Goal: Information Seeking & Learning: Compare options

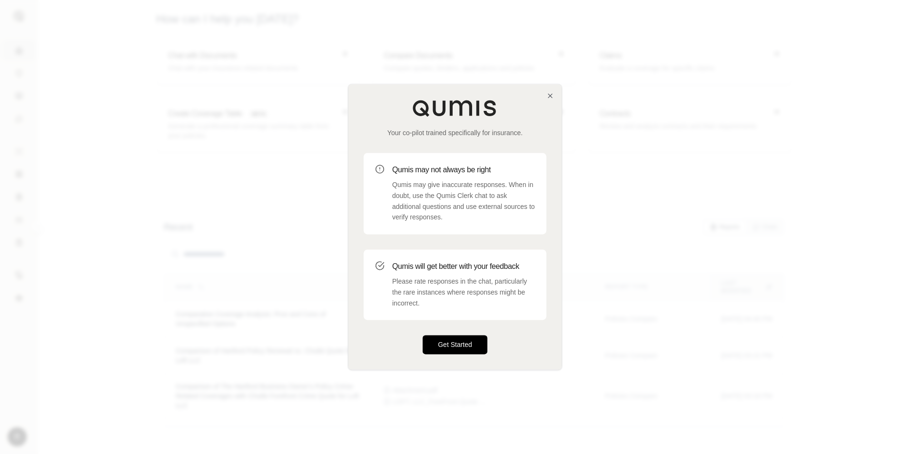
click at [434, 343] on button "Get Started" at bounding box center [455, 344] width 65 height 19
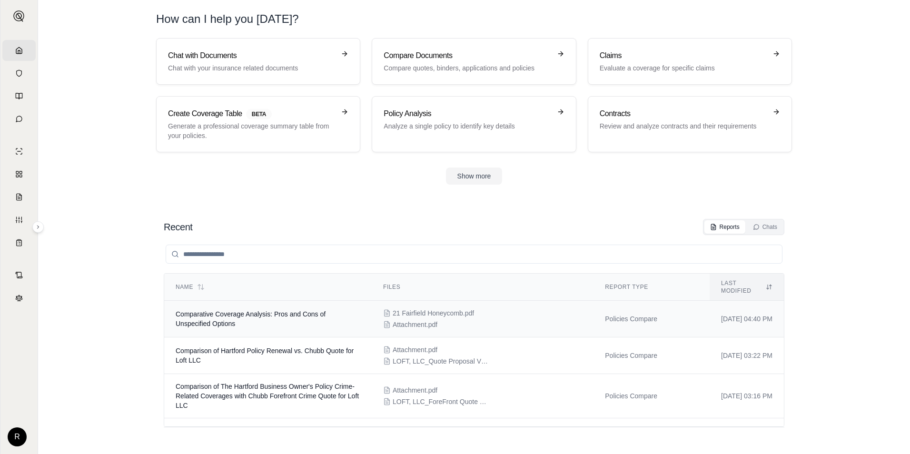
click at [304, 317] on td "Comparative Coverage Analysis: Pros and Cons of Unspecified Options" at bounding box center [267, 319] width 207 height 37
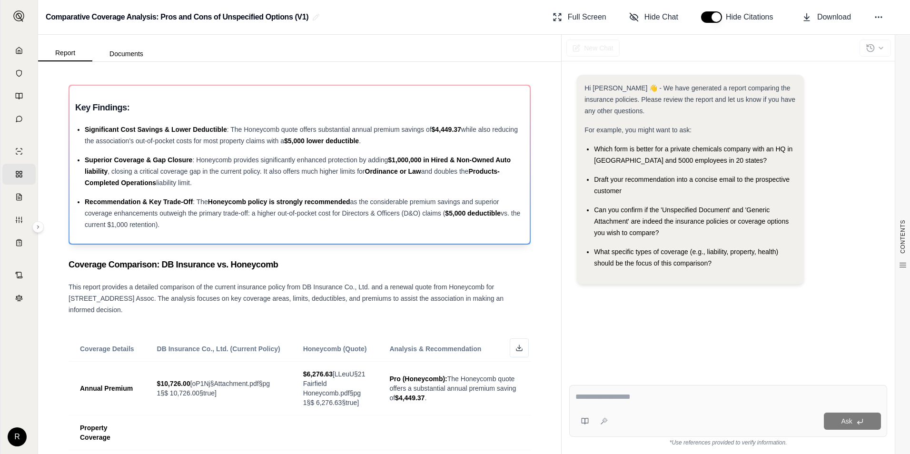
click at [226, 136] on div "Significant Cost Savings & Lower Deductible : The Honeycomb quote offers substa…" at bounding box center [304, 135] width 439 height 23
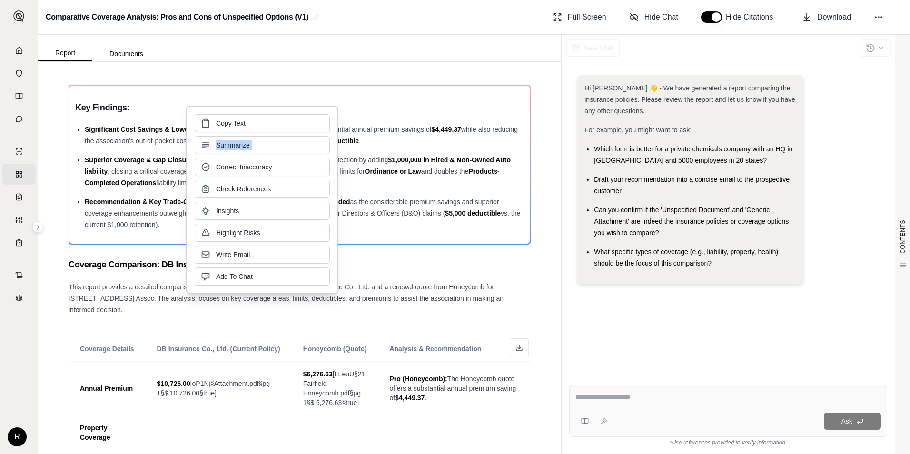
click at [226, 136] on div "Copy Text Summarize Correct Inaccuracy Check References Insights Highlight Risk…" at bounding box center [262, 199] width 135 height 171
drag, startPoint x: 226, startPoint y: 136, endPoint x: 155, endPoint y: 141, distance: 72.0
click at [155, 141] on span "while also reducing the association's out-of-pocket costs for most property cla…" at bounding box center [301, 135] width 433 height 19
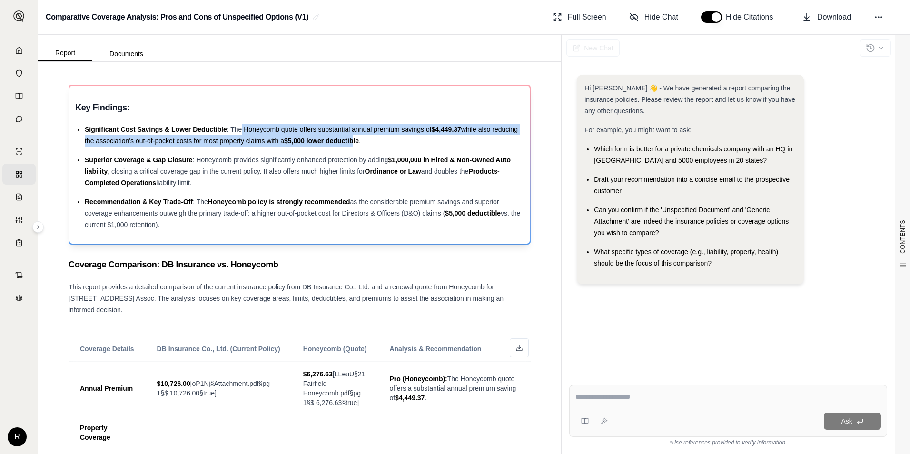
drag, startPoint x: 242, startPoint y: 126, endPoint x: 383, endPoint y: 141, distance: 141.7
click at [383, 141] on div "Significant Cost Savings & Lower Deductible : The Honeycomb quote offers substa…" at bounding box center [304, 135] width 439 height 23
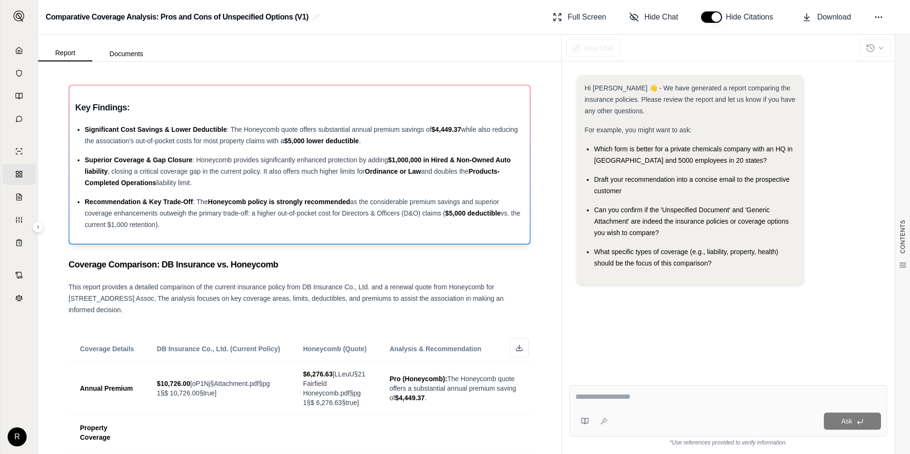
drag, startPoint x: 383, startPoint y: 141, endPoint x: 197, endPoint y: 160, distance: 186.5
click at [197, 160] on span ": Honeycomb provides significantly enhanced protection by adding" at bounding box center [290, 160] width 196 height 8
drag, startPoint x: 200, startPoint y: 159, endPoint x: 493, endPoint y: 183, distance: 294.1
click at [493, 183] on div "Superior Coverage & Gap Closure : Honeycomb provides significantly enhanced pro…" at bounding box center [304, 171] width 439 height 34
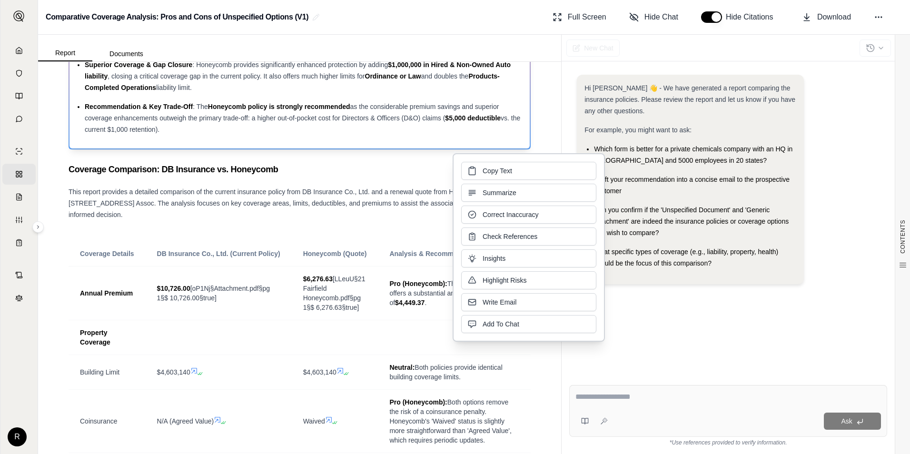
click at [264, 123] on div "Recommendation & Key Trade-Off : The Honeycomb policy is strongly recommended a…" at bounding box center [304, 118] width 439 height 34
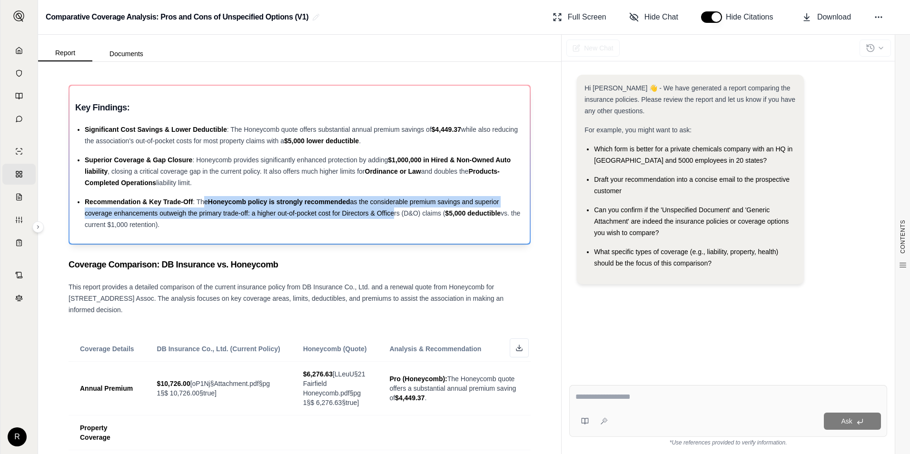
drag, startPoint x: 230, startPoint y: 202, endPoint x: 391, endPoint y: 209, distance: 161.0
click at [391, 209] on div "Recommendation & Key Trade-Off : The Honeycomb policy is strongly recommended a…" at bounding box center [304, 213] width 439 height 34
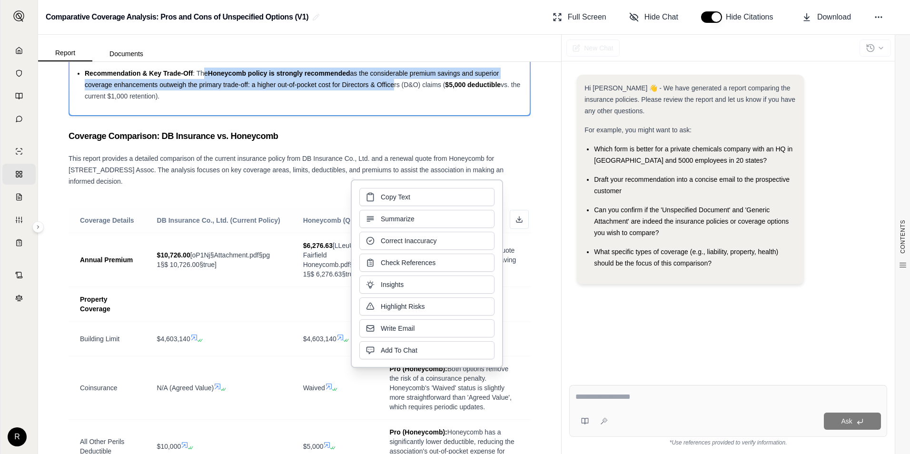
scroll to position [143, 0]
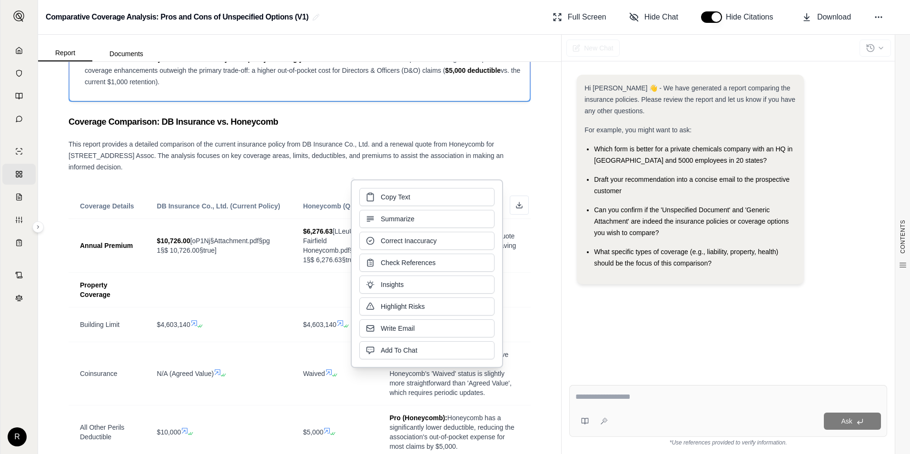
click at [195, 166] on div "This report provides a detailed comparison of the current insurance policy from…" at bounding box center [300, 155] width 462 height 34
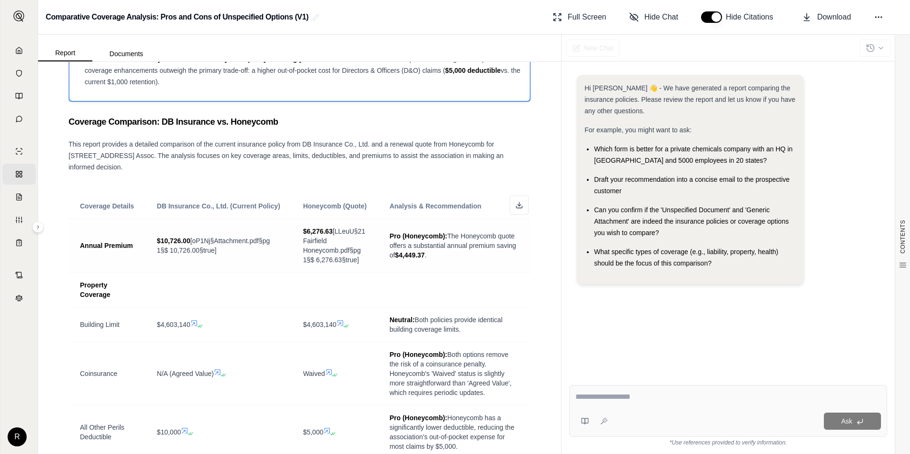
click at [219, 244] on span "$10,726.00 [oP1Nj§Attachment.pdf§pg 1§$ 10,726.00§true]" at bounding box center [218, 245] width 123 height 19
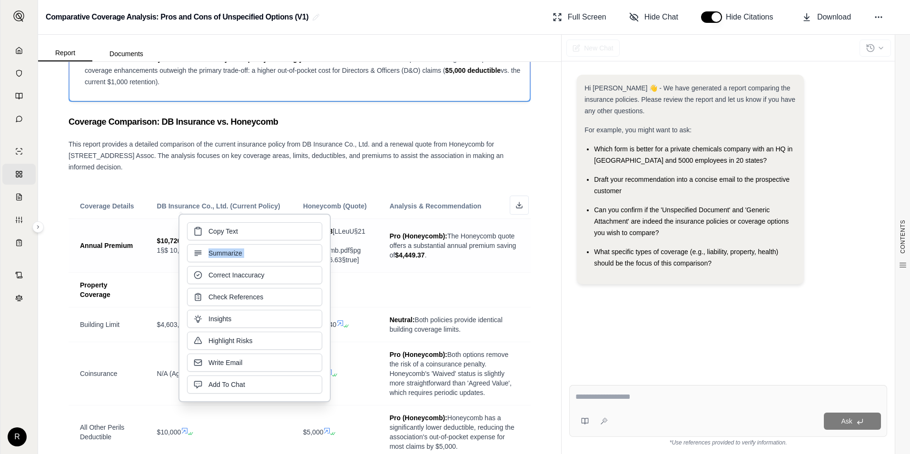
click at [219, 244] on div "Copy Text Summarize Correct Inaccuracy Check References Insights Highlight Risk…" at bounding box center [254, 307] width 135 height 171
click at [351, 254] on span "$6,276.63 [LLeuU§21 Fairfield Honeycomb.pdf§pg 1§$ 6,276.63§true]" at bounding box center [335, 245] width 64 height 38
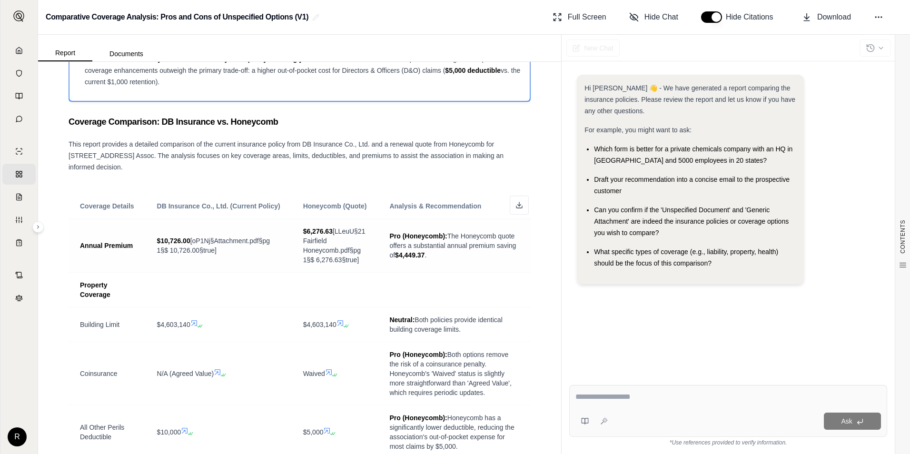
click at [418, 249] on span "Pro (Honeycomb): The Honeycomb quote offers a substantial annual premium saving…" at bounding box center [454, 245] width 130 height 29
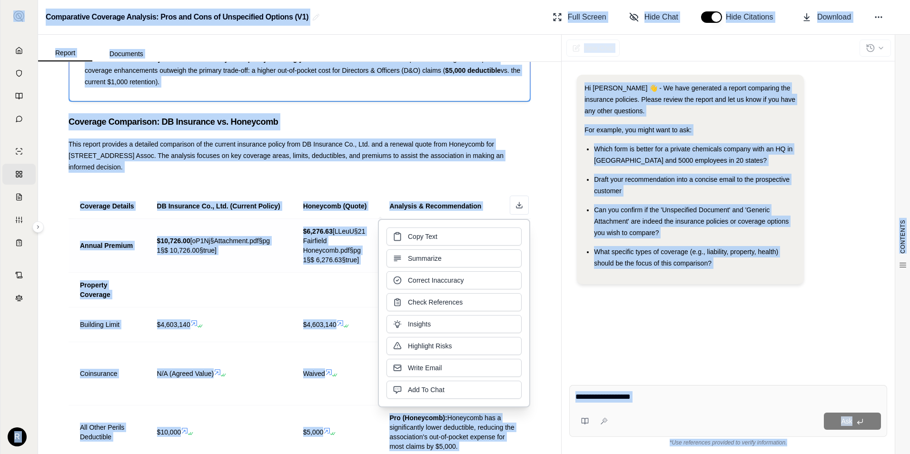
click at [418, 249] on div "Copy Text Summarize Correct Inaccuracy Check References Insights Highlight Risk…" at bounding box center [453, 312] width 135 height 171
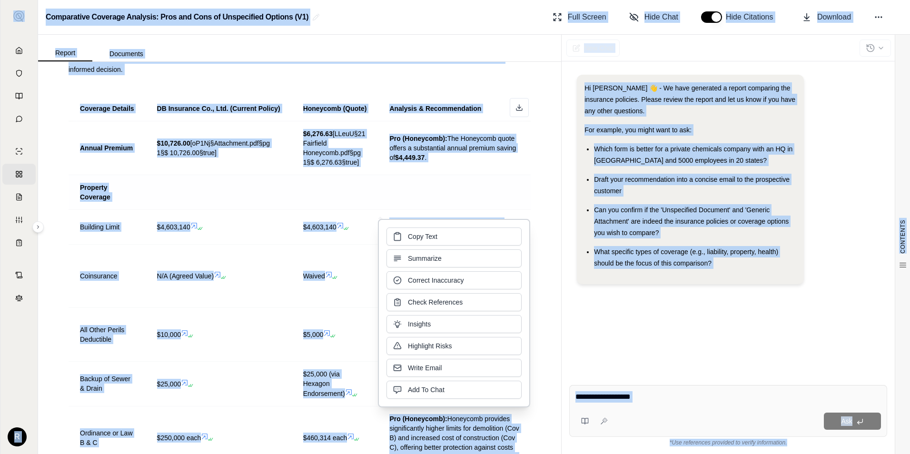
scroll to position [333, 0]
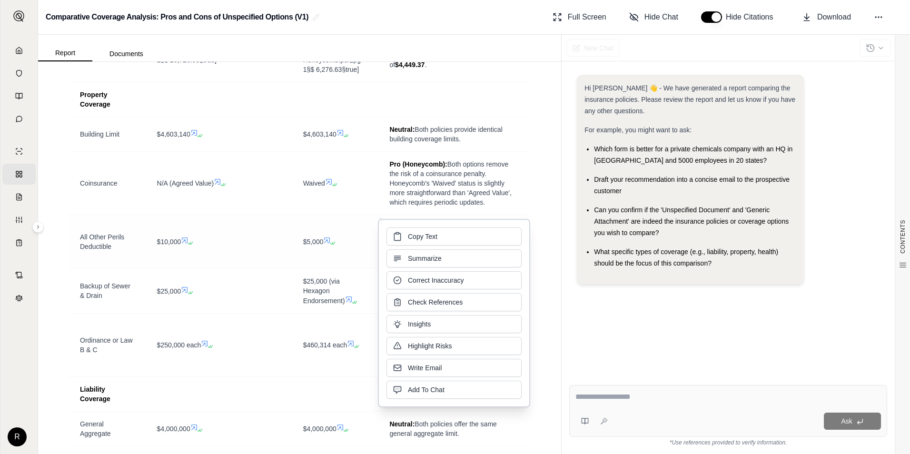
click at [286, 229] on td "$10,000" at bounding box center [219, 242] width 146 height 54
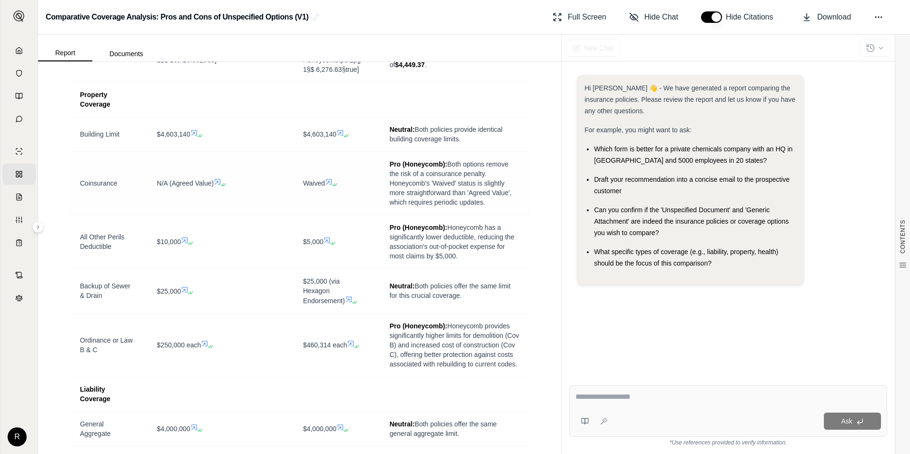
scroll to position [381, 0]
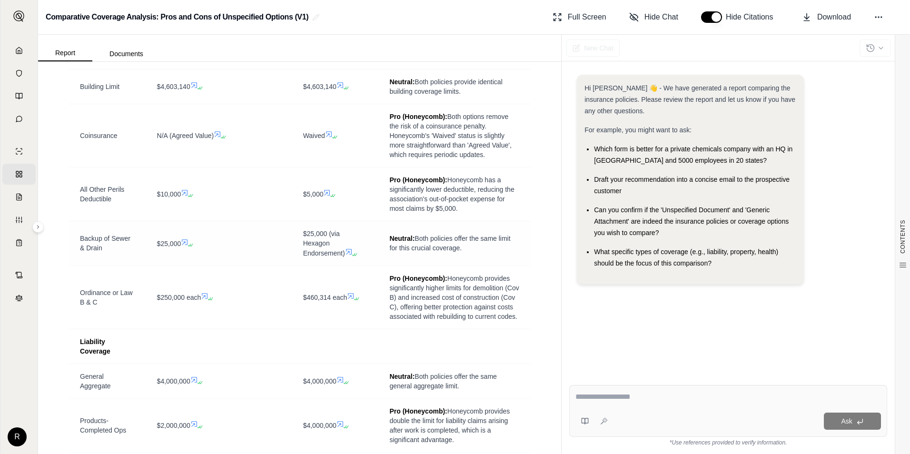
click at [325, 242] on span "$25,000 (via Hexagon Endorsement)" at bounding box center [324, 243] width 42 height 27
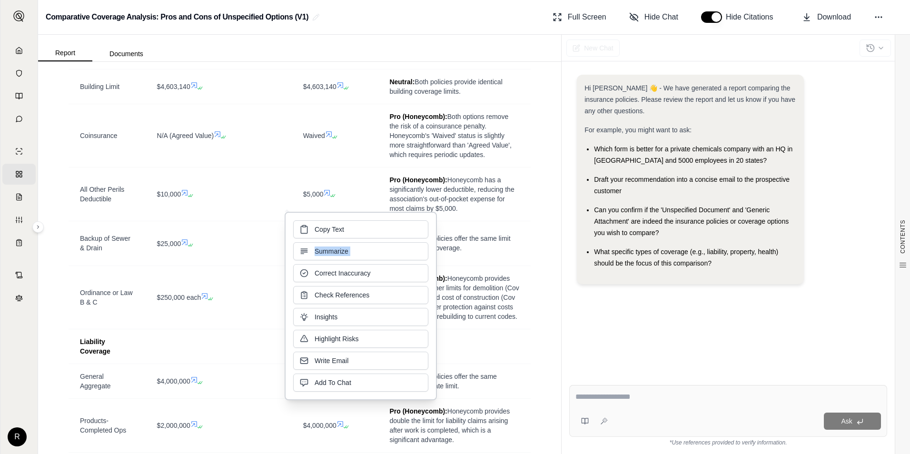
click at [325, 242] on div "Copy Text Summarize Correct Inaccuracy Check References Insights Highlight Risk…" at bounding box center [360, 305] width 135 height 171
drag, startPoint x: 325, startPoint y: 242, endPoint x: 263, endPoint y: 238, distance: 61.9
click at [263, 238] on div "$25,000" at bounding box center [218, 243] width 123 height 10
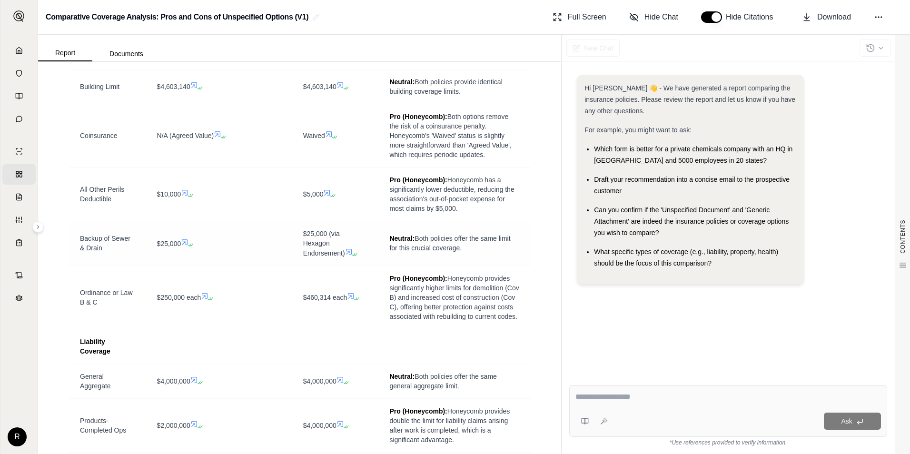
click at [408, 246] on span "Neutral: Both policies offer the same limit for this crucial coverage." at bounding box center [454, 243] width 130 height 19
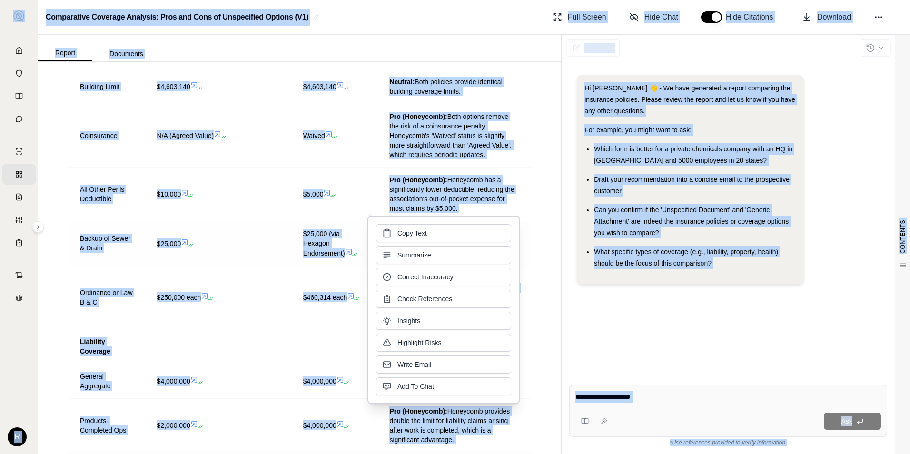
click at [408, 246] on div "Copy Text Summarize Correct Inaccuracy Check References Insights Highlight Risk…" at bounding box center [443, 309] width 135 height 171
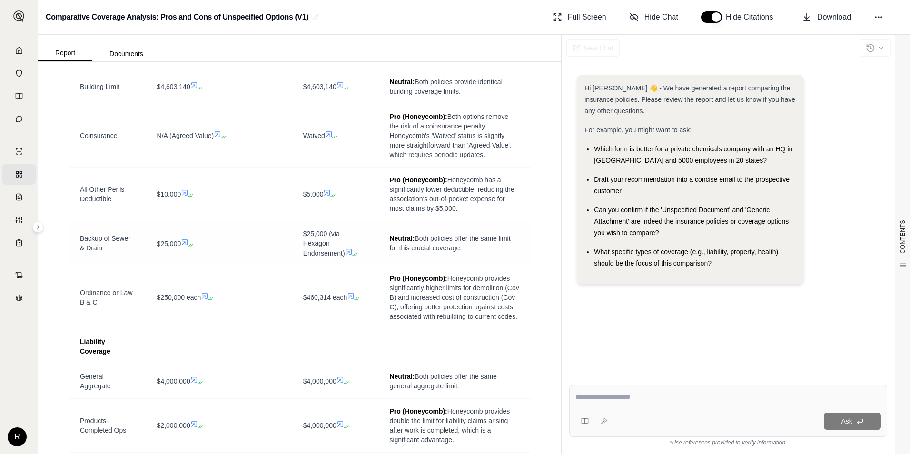
drag, startPoint x: 408, startPoint y: 246, endPoint x: 350, endPoint y: 236, distance: 58.7
click at [350, 236] on span "$25,000 (via Hexagon Endorsement)" at bounding box center [335, 243] width 64 height 29
click at [349, 254] on icon at bounding box center [349, 252] width 8 height 8
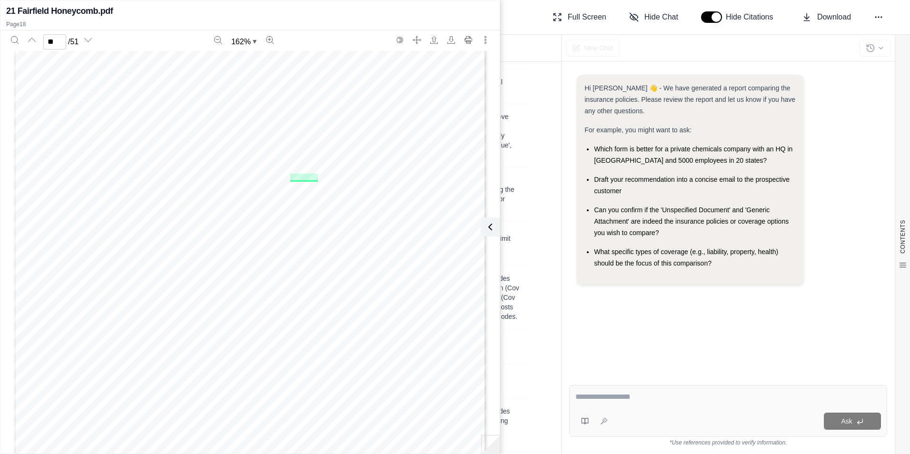
scroll to position [10682, 0]
type input "**"
click at [521, 195] on td "Pro (Honeycomb): Honeycomb has a significantly lower deductible, reducing the a…" at bounding box center [454, 194] width 153 height 54
click at [494, 225] on button at bounding box center [488, 226] width 19 height 19
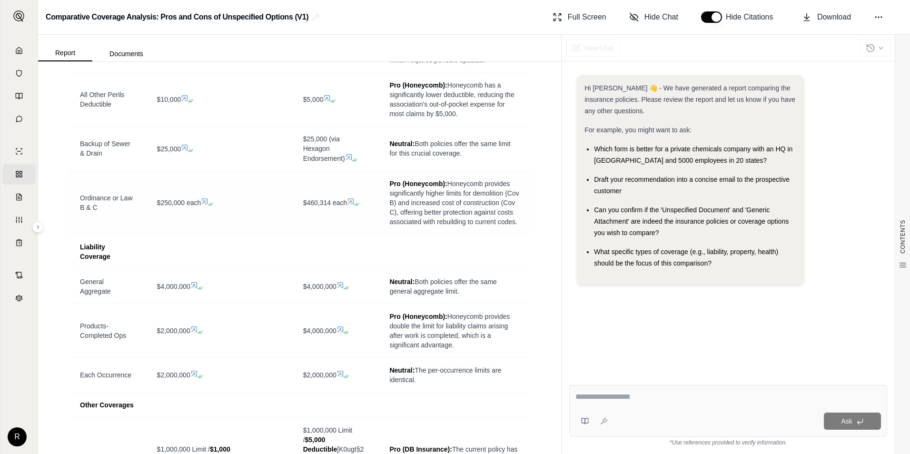
scroll to position [476, 0]
click at [316, 206] on span "$460,314 each" at bounding box center [325, 202] width 44 height 8
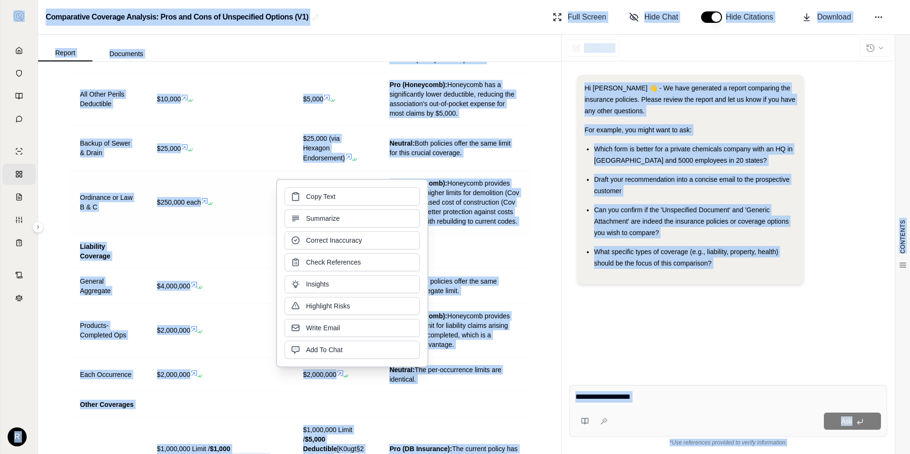
click at [316, 209] on div "Copy Text Summarize Correct Inaccuracy Check References Insights Highlight Risk…" at bounding box center [352, 272] width 135 height 171
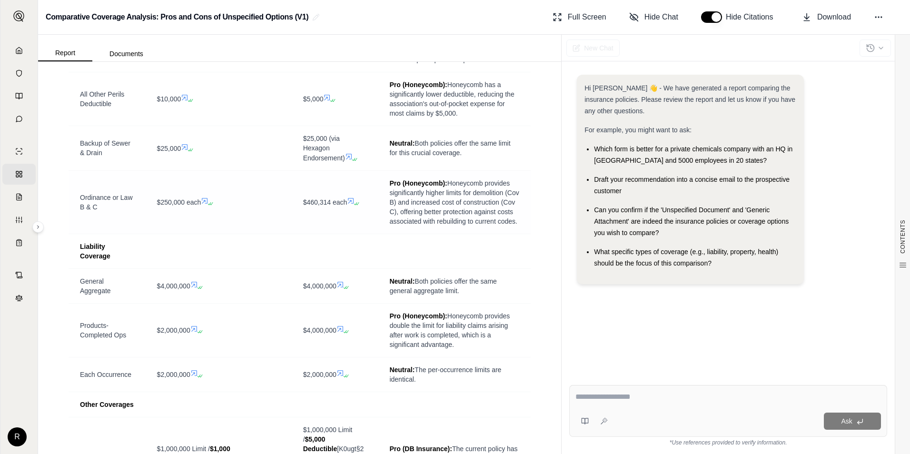
click at [174, 206] on span "$250,000 each" at bounding box center [179, 202] width 44 height 8
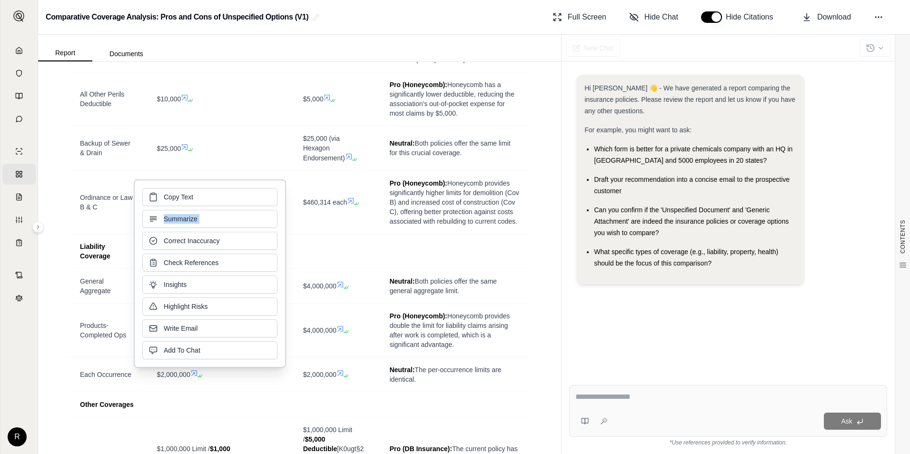
click at [174, 209] on div "Copy Text Summarize Correct Inaccuracy Check References Insights Highlight Risk…" at bounding box center [209, 273] width 135 height 171
drag, startPoint x: 174, startPoint y: 209, endPoint x: 328, endPoint y: 224, distance: 154.3
click at [328, 224] on td "$460,314 each" at bounding box center [335, 201] width 87 height 63
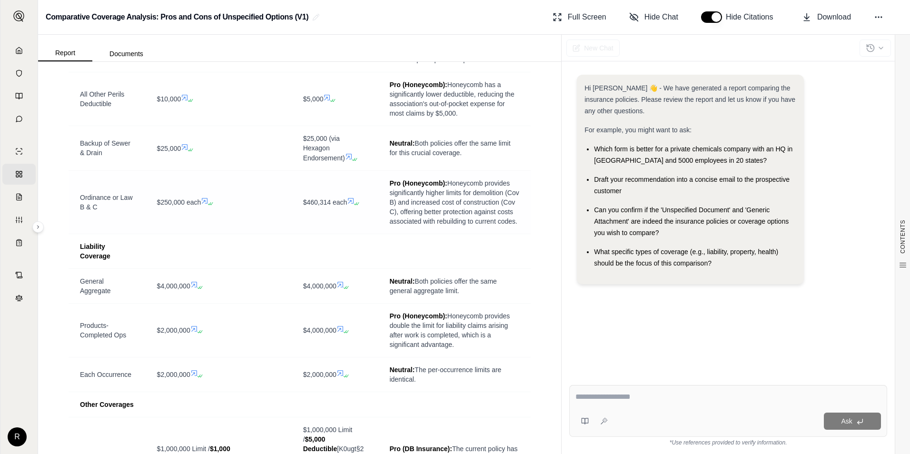
click at [420, 193] on span "Pro (Honeycomb): Honeycomb provides significantly higher limits for demolition …" at bounding box center [454, 202] width 130 height 48
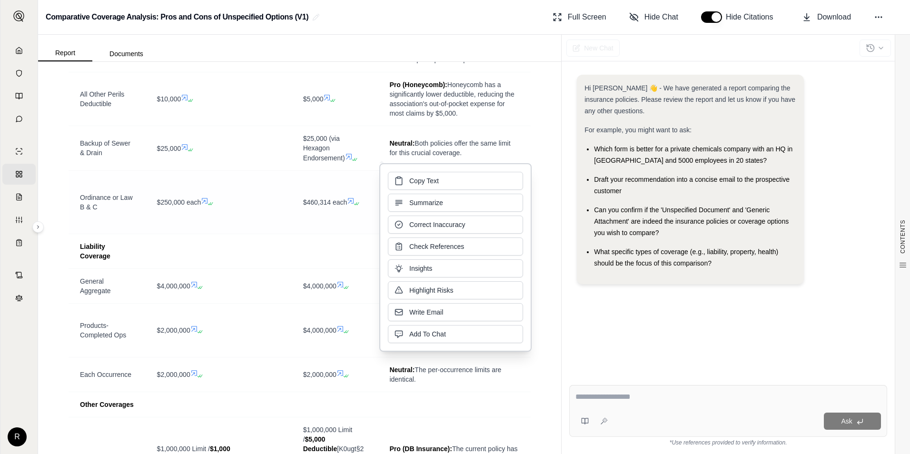
drag, startPoint x: 420, startPoint y: 193, endPoint x: 352, endPoint y: 190, distance: 68.1
click at [352, 190] on td "$460,314 each" at bounding box center [335, 201] width 87 height 63
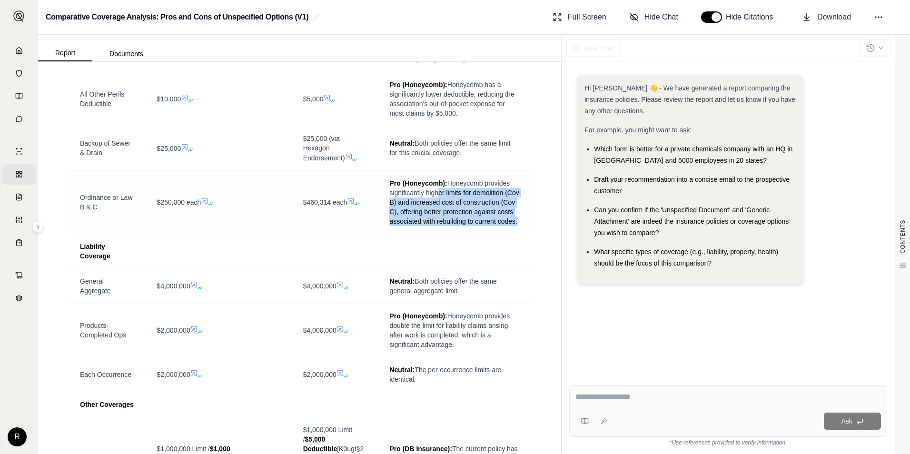
drag, startPoint x: 433, startPoint y: 194, endPoint x: 467, endPoint y: 230, distance: 49.5
click at [467, 226] on span "Pro (Honeycomb): Honeycomb provides significantly higher limits for demolition …" at bounding box center [454, 202] width 130 height 48
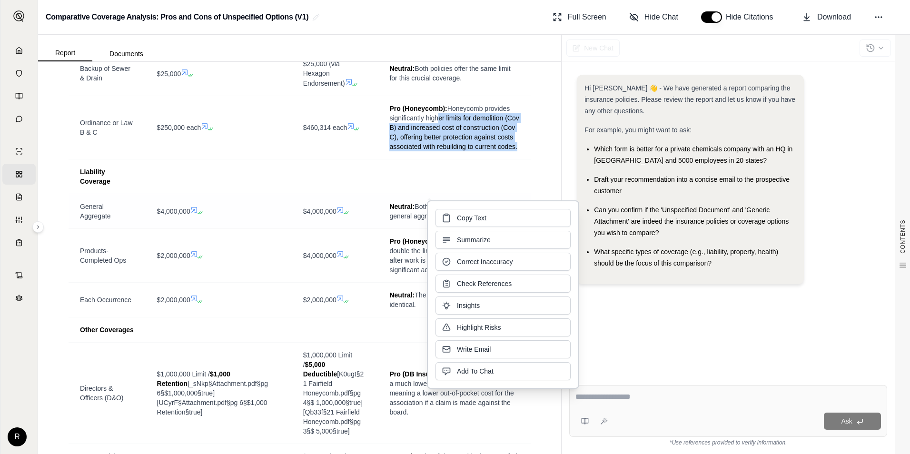
scroll to position [571, 0]
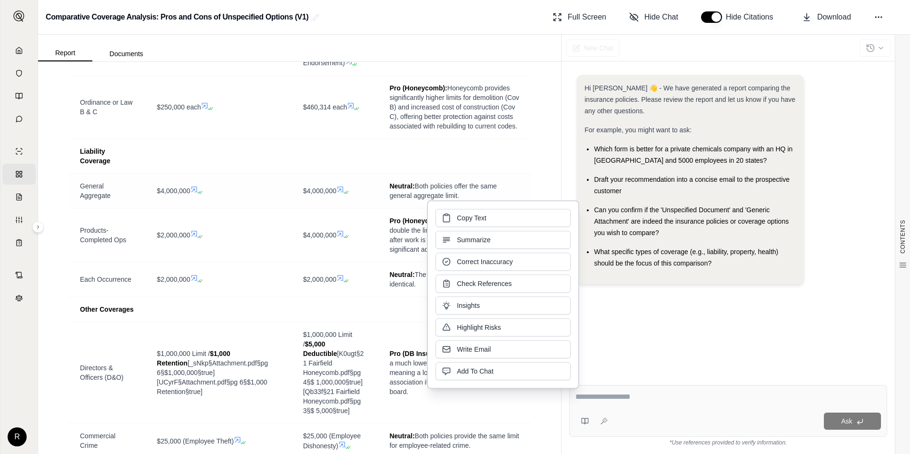
click at [293, 197] on td "$4,000,000" at bounding box center [335, 190] width 87 height 35
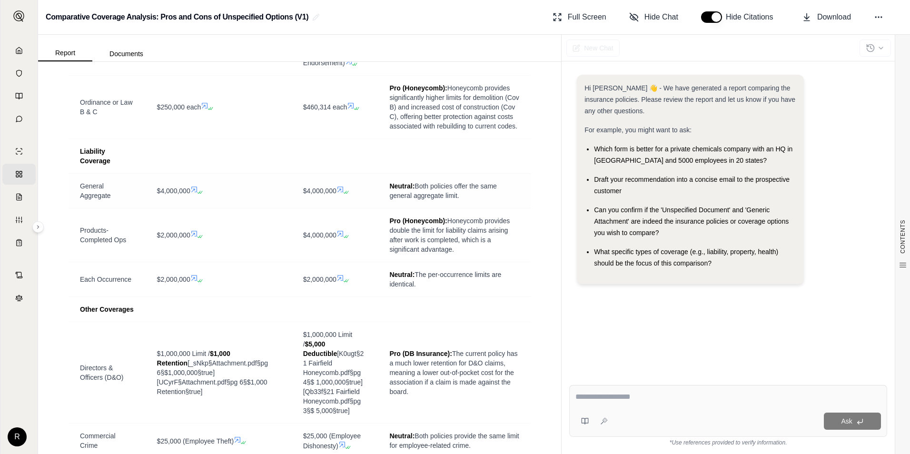
click at [443, 200] on span "Neutral: Both policies offer the same general aggregate limit." at bounding box center [454, 190] width 130 height 19
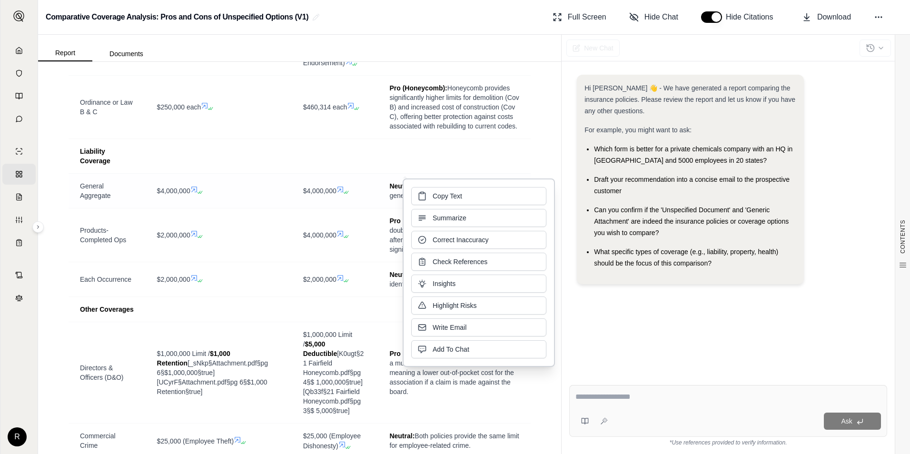
click at [354, 207] on td "$4,000,000" at bounding box center [335, 190] width 87 height 35
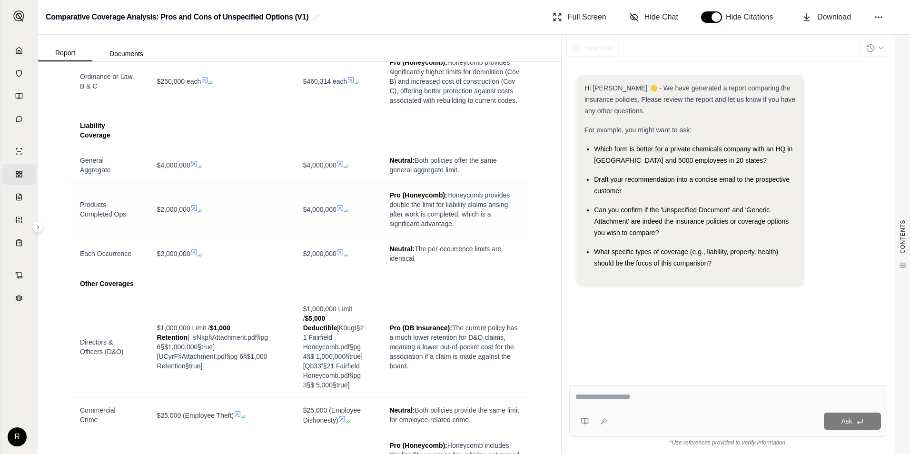
scroll to position [714, 0]
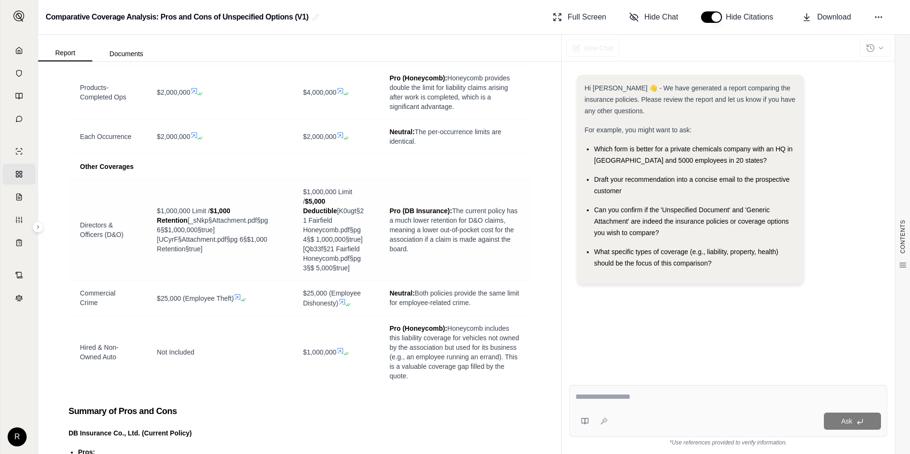
drag, startPoint x: 164, startPoint y: 215, endPoint x: 204, endPoint y: 253, distance: 54.9
click at [204, 253] on span "$1,000,000 Limit / $1,000 Retention [_sNkp§Attachment.pdf§pg 6§$1,000,000§true]…" at bounding box center [218, 230] width 123 height 48
click at [422, 234] on span "Pro (DB Insurance): The current policy has a much lower retention for D&O claim…" at bounding box center [454, 230] width 130 height 48
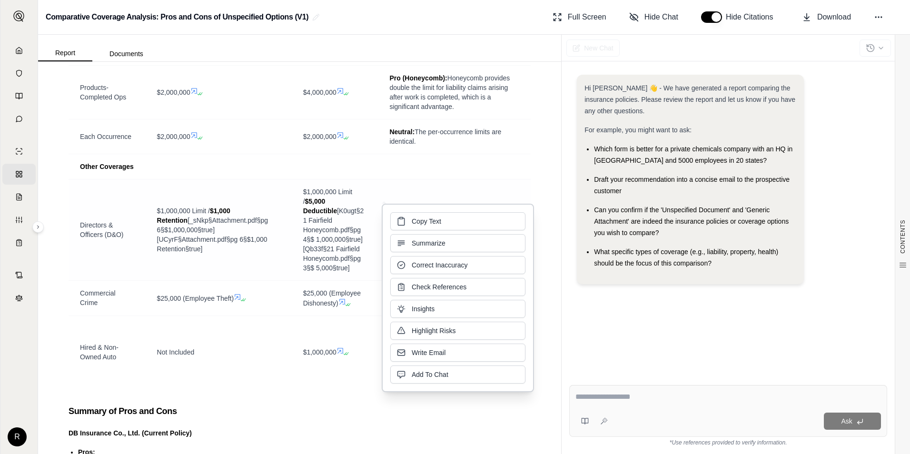
drag, startPoint x: 422, startPoint y: 234, endPoint x: 372, endPoint y: 198, distance: 61.4
click at [372, 198] on td "$1,000,000 Limit / $5,000 Deductible [K0ugt§21 Fairfield Honeycomb.pdf§pg 4§$ 1…" at bounding box center [335, 229] width 87 height 101
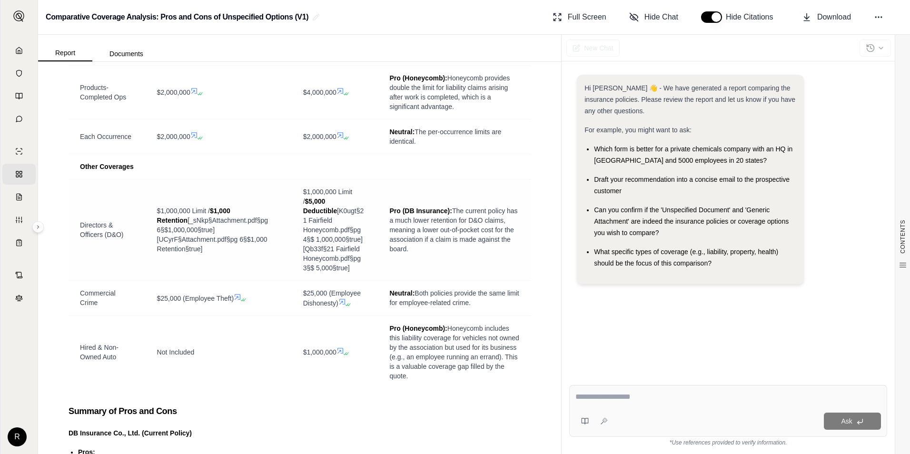
drag, startPoint x: 431, startPoint y: 224, endPoint x: 453, endPoint y: 250, distance: 34.5
click at [453, 250] on span "Pro (DB Insurance): The current policy has a much lower retention for D&O claim…" at bounding box center [454, 230] width 130 height 48
drag, startPoint x: 453, startPoint y: 250, endPoint x: 400, endPoint y: 242, distance: 53.9
click at [400, 242] on span "Pro (DB Insurance): The current policy has a much lower retention for D&O claim…" at bounding box center [454, 230] width 130 height 48
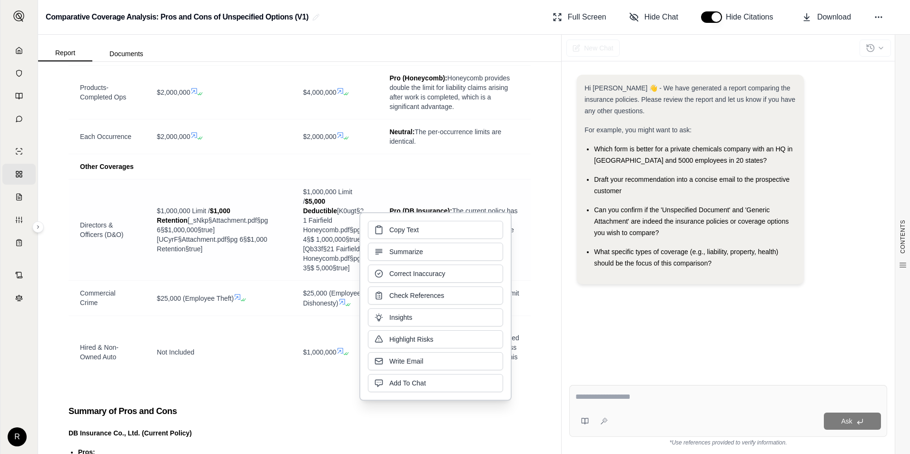
click at [465, 198] on td "Pro (DB Insurance): The current policy has a much lower retention for D&O claim…" at bounding box center [454, 229] width 153 height 101
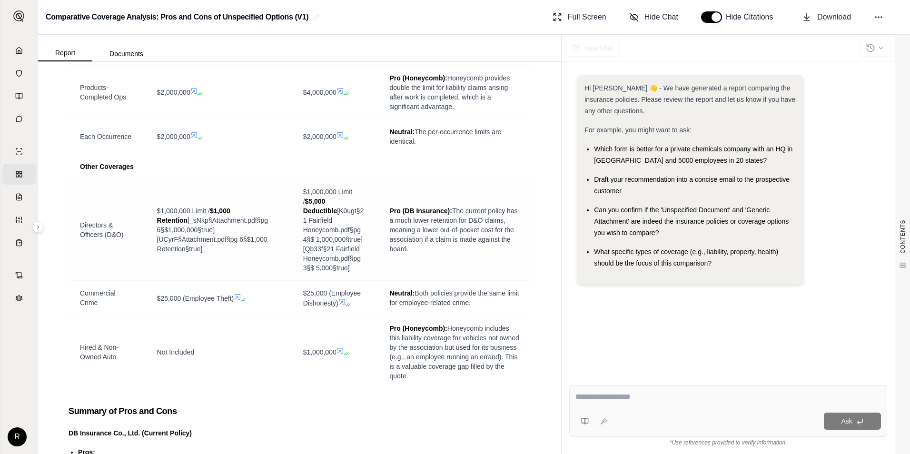
scroll to position [761, 0]
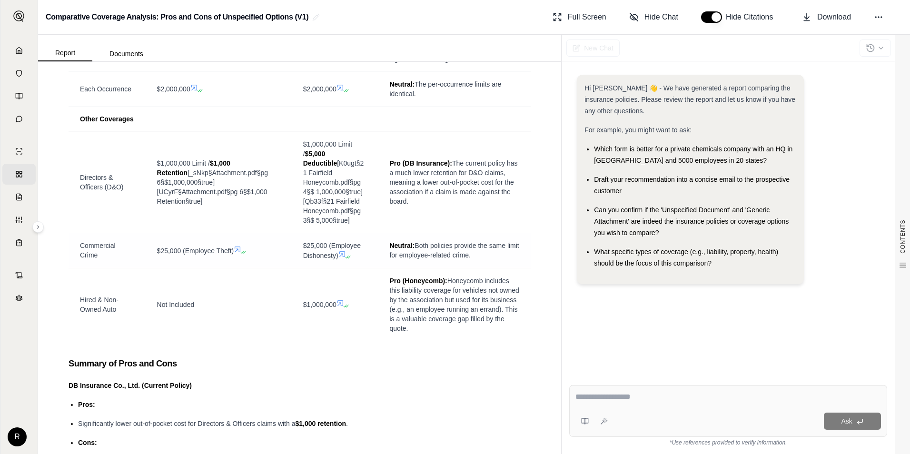
drag, startPoint x: 425, startPoint y: 245, endPoint x: 500, endPoint y: 256, distance: 76.0
click at [500, 256] on span "Neutral: Both policies provide the same limit for employee-related crime." at bounding box center [454, 250] width 130 height 19
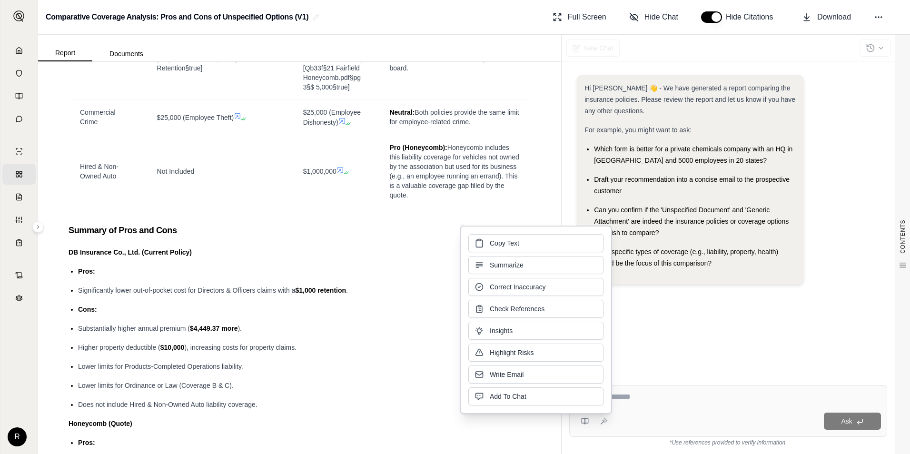
scroll to position [904, 0]
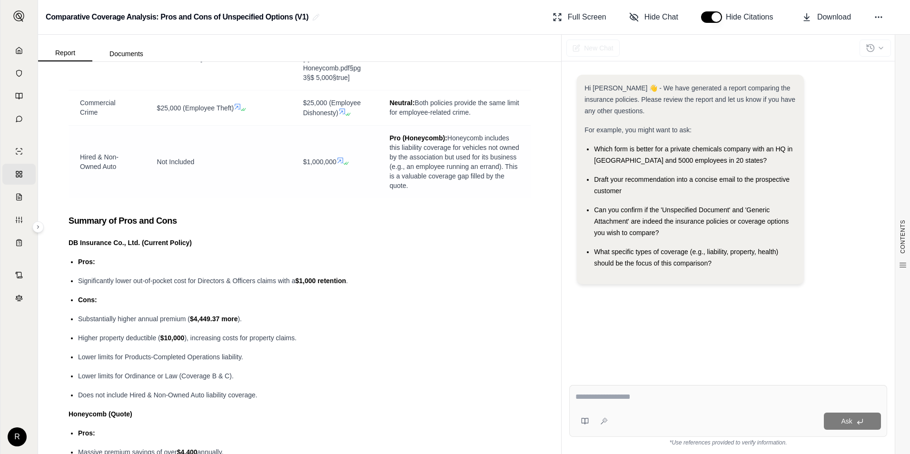
click at [424, 173] on span "Pro (Honeycomb): Honeycomb includes this liability coverage for vehicles not ow…" at bounding box center [454, 161] width 130 height 57
drag, startPoint x: 454, startPoint y: 136, endPoint x: 485, endPoint y: 184, distance: 57.1
click at [485, 184] on span "Pro (Honeycomb): Honeycomb includes this liability coverage for vehicles not ow…" at bounding box center [454, 161] width 130 height 57
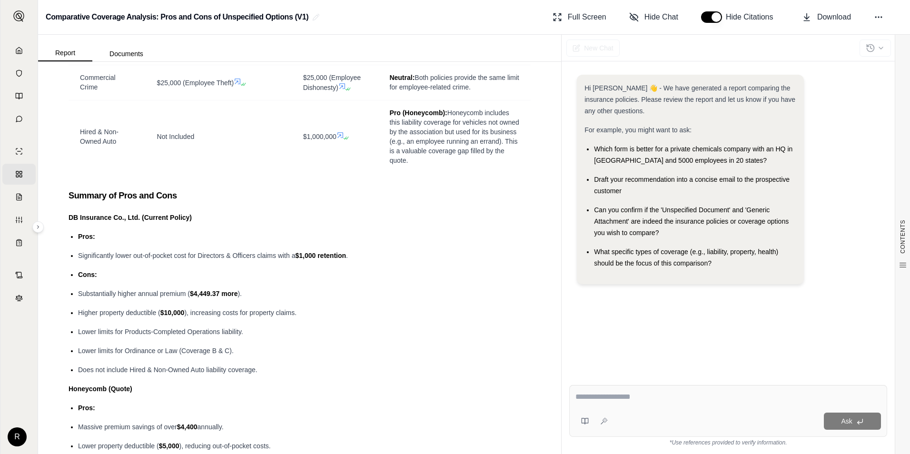
scroll to position [952, 0]
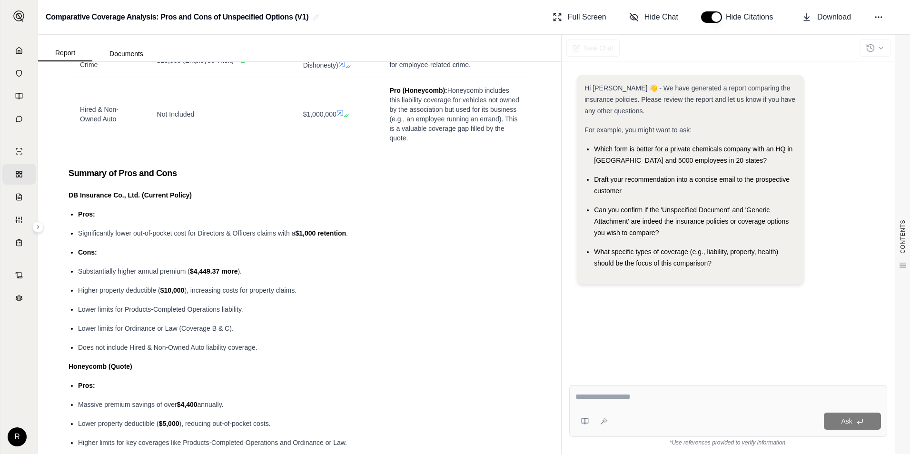
click at [187, 230] on span "Significantly lower out-of-pocket cost for Directors & Officers claims with a" at bounding box center [186, 233] width 217 height 8
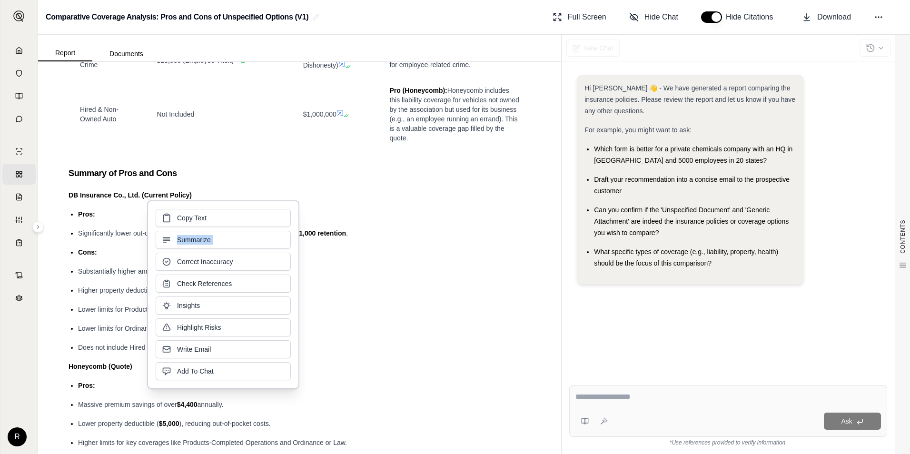
click at [187, 230] on div "Copy Text Summarize Correct Inaccuracy Check References Insights Highlight Risk…" at bounding box center [223, 294] width 135 height 171
click at [117, 245] on ul "Pros: Significantly lower out-of-pocket cost for Directors & Officers claims wi…" at bounding box center [300, 280] width 462 height 145
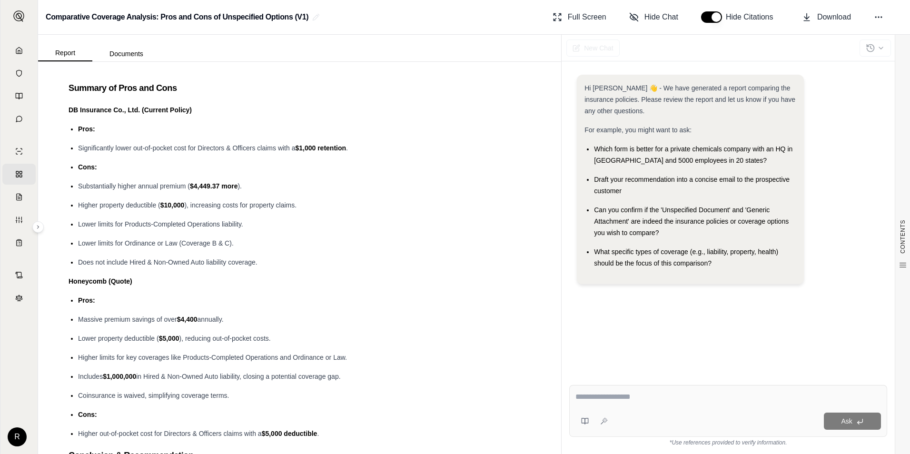
scroll to position [1047, 0]
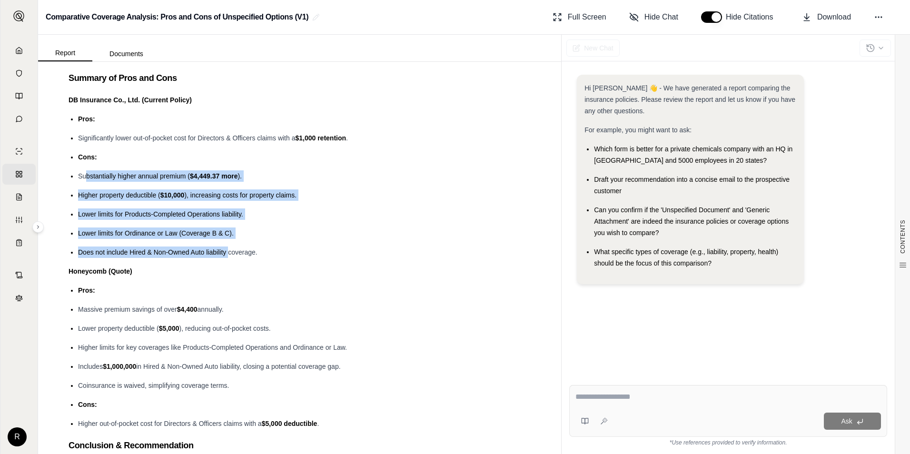
drag, startPoint x: 88, startPoint y: 176, endPoint x: 228, endPoint y: 252, distance: 159.7
click at [228, 252] on ul "Pros: Significantly lower out-of-pocket cost for Directors & Officers claims wi…" at bounding box center [300, 185] width 462 height 145
click at [145, 254] on span "Does not include Hired & Non-Owned Auto liability coverage." at bounding box center [167, 252] width 179 height 8
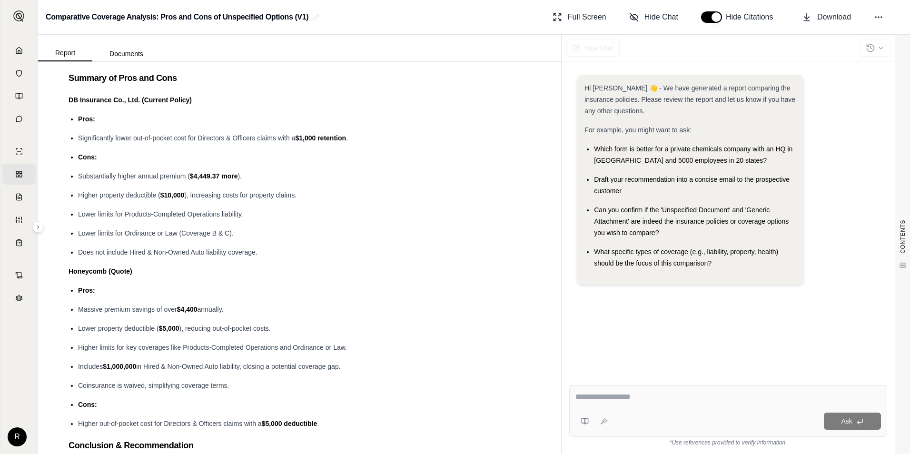
click at [398, 212] on div "Lower limits for Products-Completed Operations liability." at bounding box center [304, 213] width 452 height 11
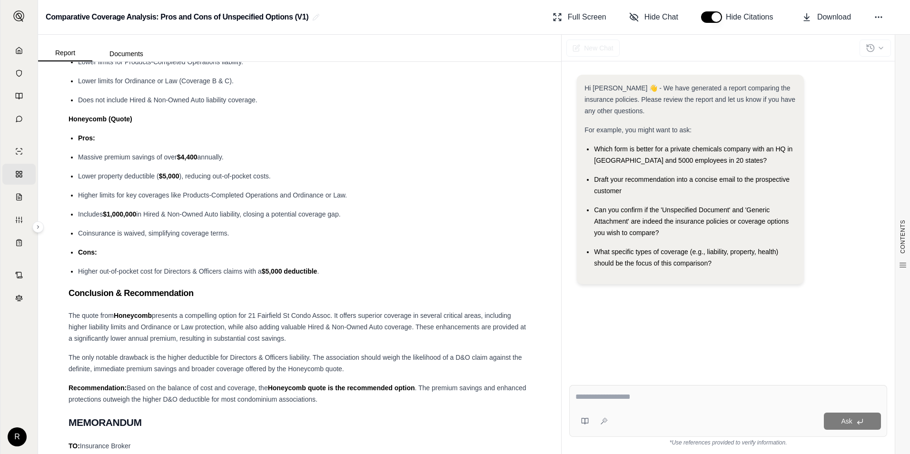
scroll to position [1237, 0]
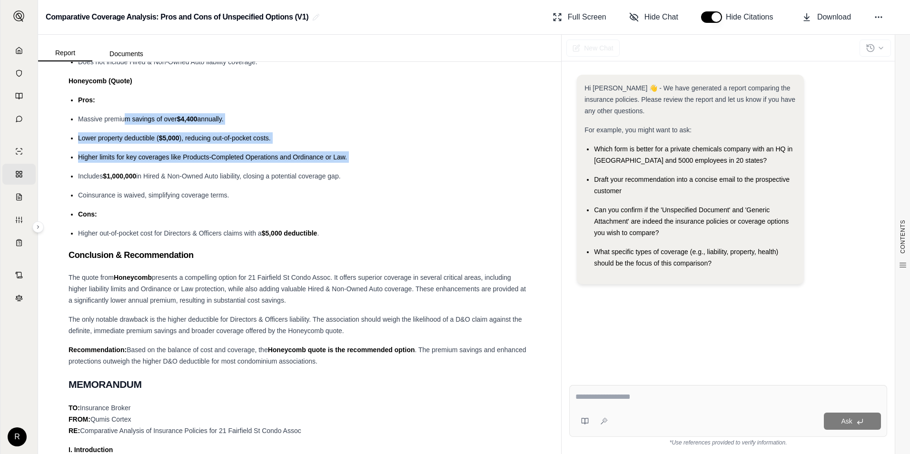
drag, startPoint x: 127, startPoint y: 116, endPoint x: 283, endPoint y: 163, distance: 163.2
click at [283, 163] on ul "Pros: Massive premium savings of over $4,400 annually. Lower property deductibl…" at bounding box center [300, 166] width 462 height 145
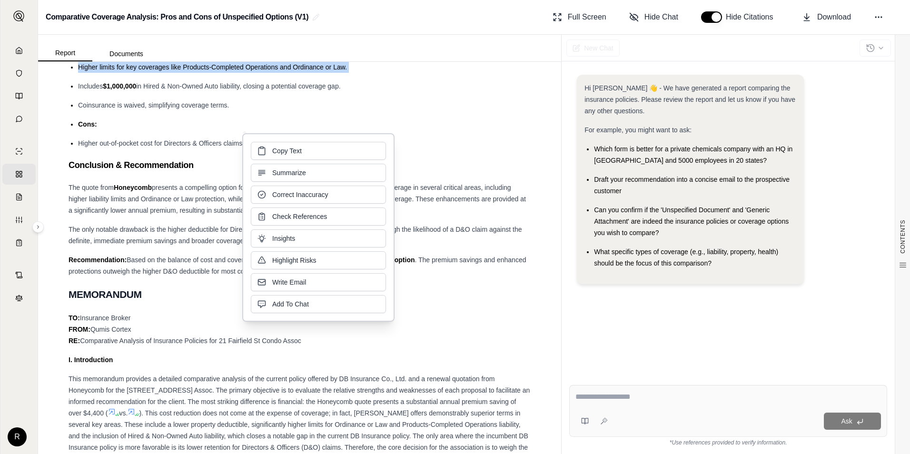
scroll to position [1332, 0]
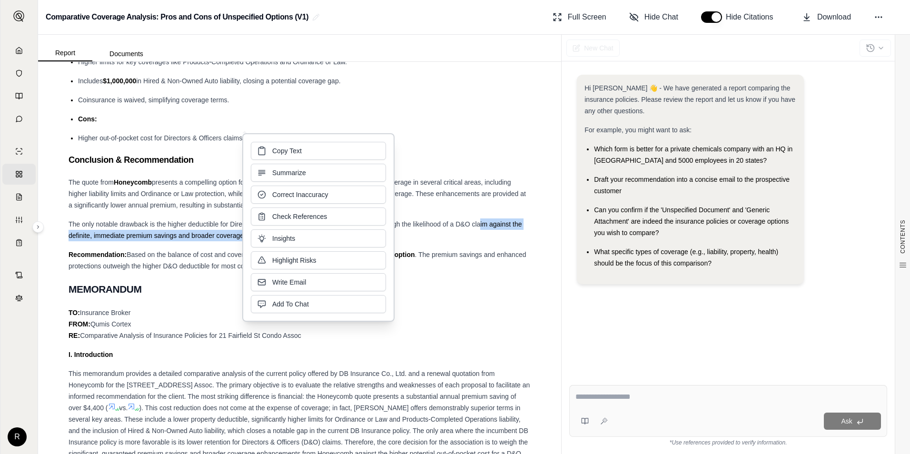
click at [480, 229] on div "The only notable drawback is the higher deductible for Directors & Officers lia…" at bounding box center [300, 229] width 462 height 23
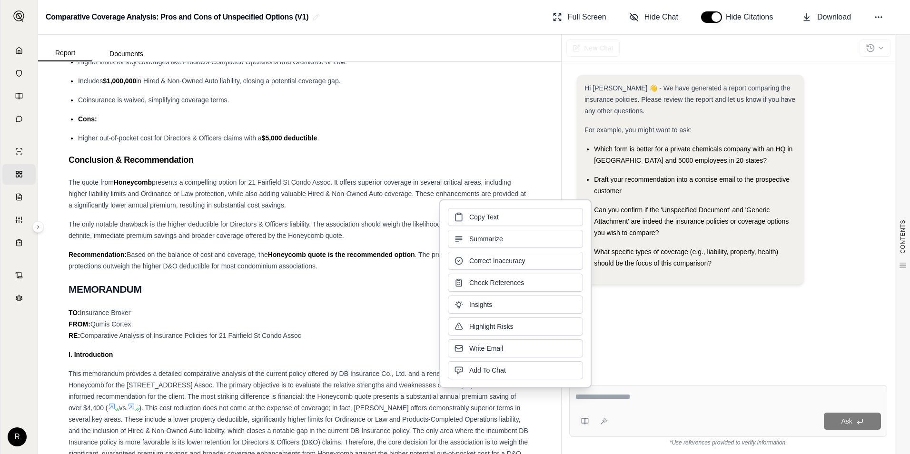
click at [298, 225] on span "The only notable drawback is the higher deductible for Directors & Officers lia…" at bounding box center [295, 229] width 453 height 19
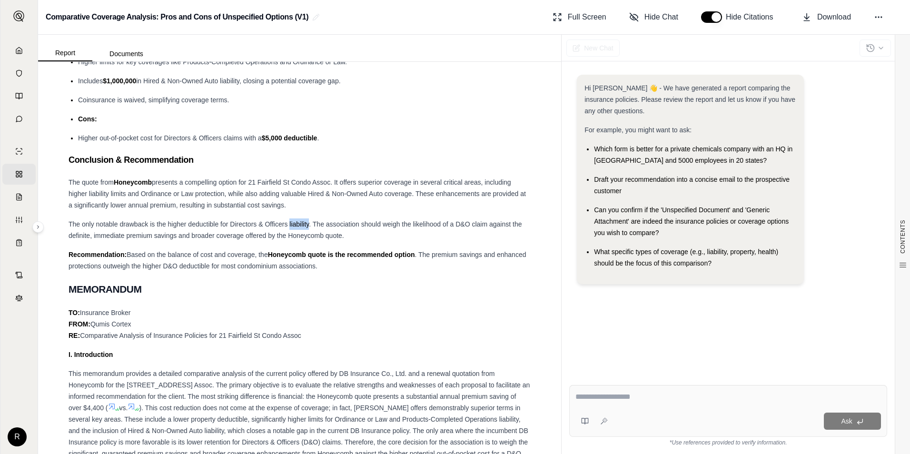
click at [298, 225] on span "The only notable drawback is the higher deductible for Directors & Officers lia…" at bounding box center [295, 229] width 453 height 19
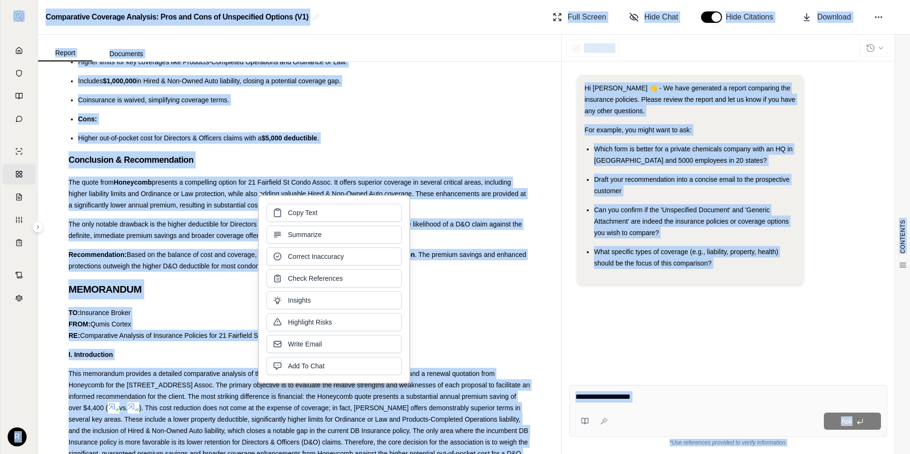
click at [298, 225] on div "Copy Text Summarize Correct Inaccuracy Check References Insights Highlight Risk…" at bounding box center [333, 289] width 135 height 171
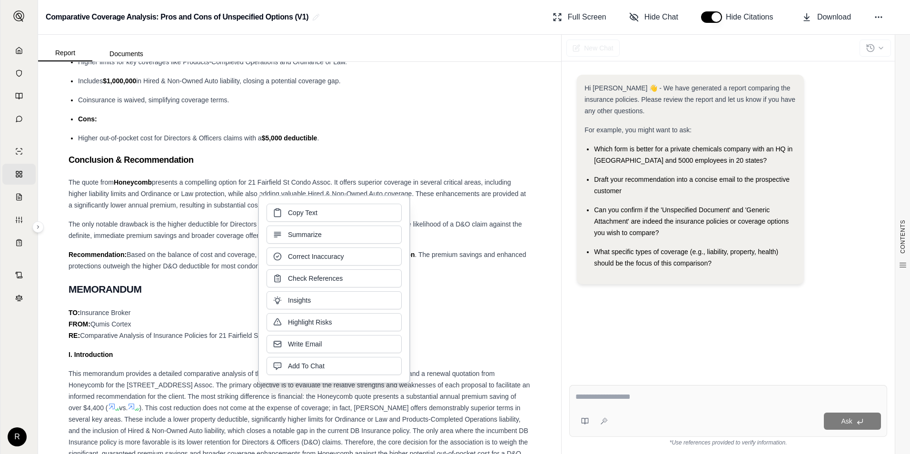
drag, startPoint x: 298, startPoint y: 225, endPoint x: 224, endPoint y: 226, distance: 74.2
click at [224, 226] on span "The only notable drawback is the higher deductible for Directors & Officers lia…" at bounding box center [295, 229] width 453 height 19
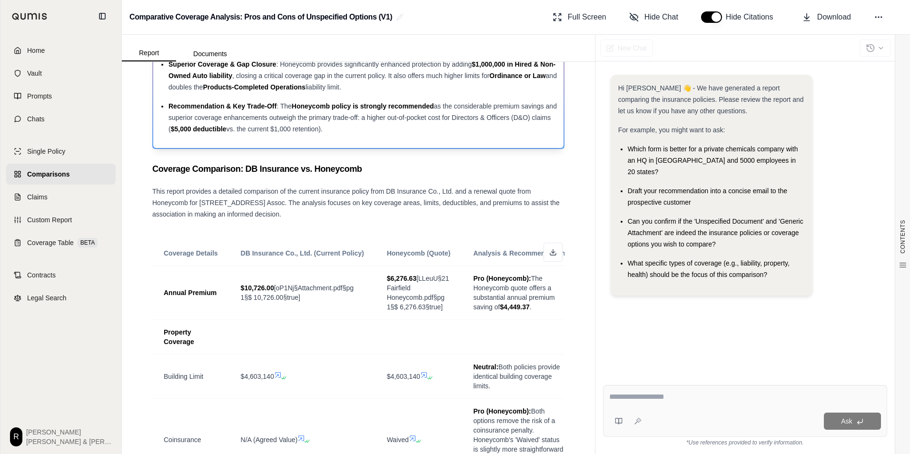
scroll to position [0, 0]
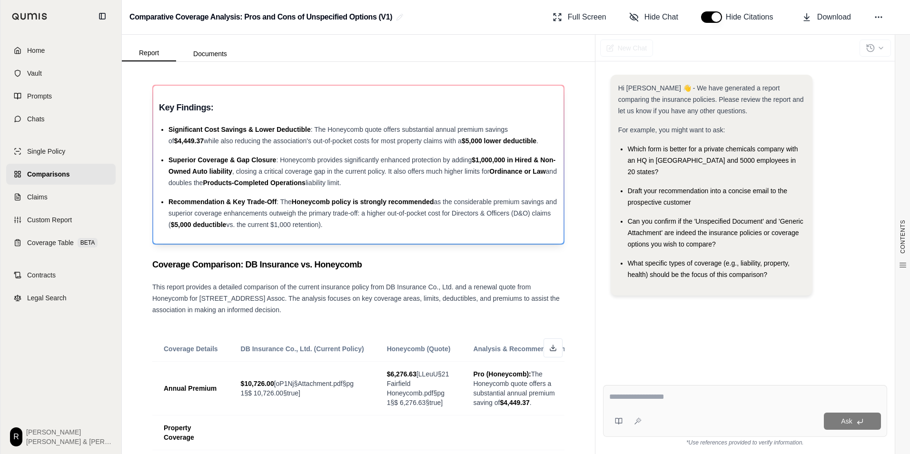
click at [327, 128] on span ": The Honeycomb quote offers substantial annual premium savings of" at bounding box center [337, 135] width 339 height 19
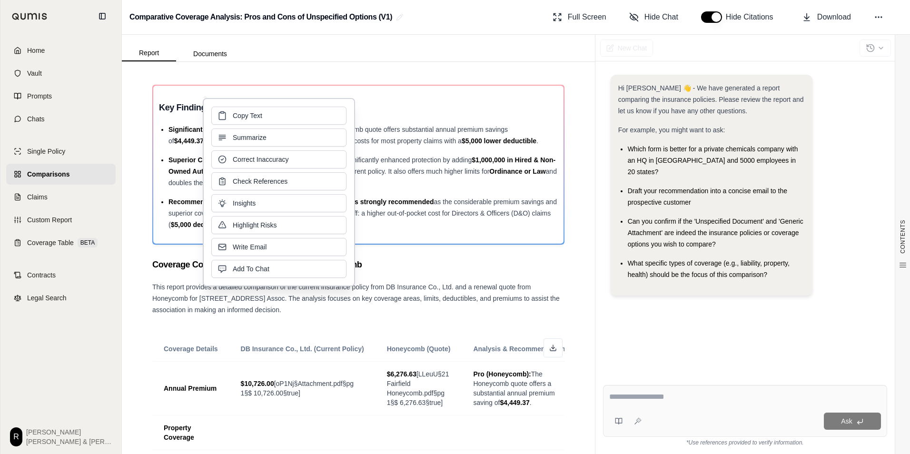
click at [728, 161] on span "Which form is better for a private chemicals company with an HQ in [GEOGRAPHIC_…" at bounding box center [713, 160] width 170 height 30
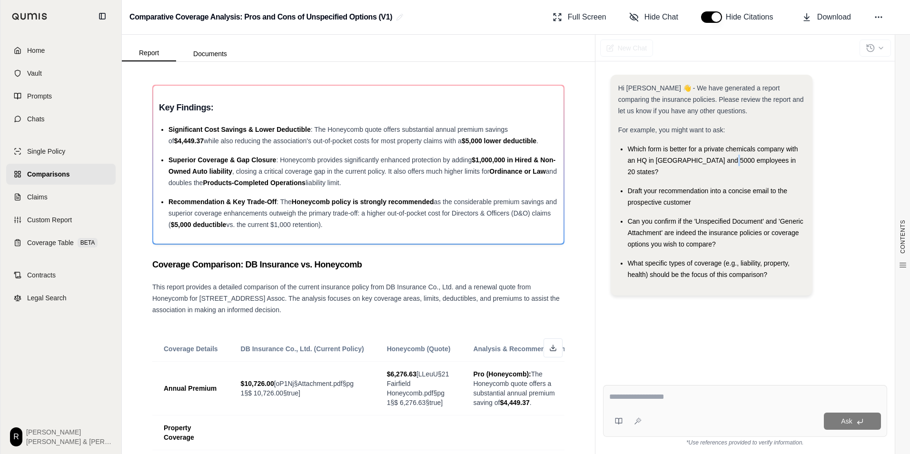
click at [728, 160] on span "Which form is better for a private chemicals company with an HQ in [GEOGRAPHIC_…" at bounding box center [713, 160] width 170 height 30
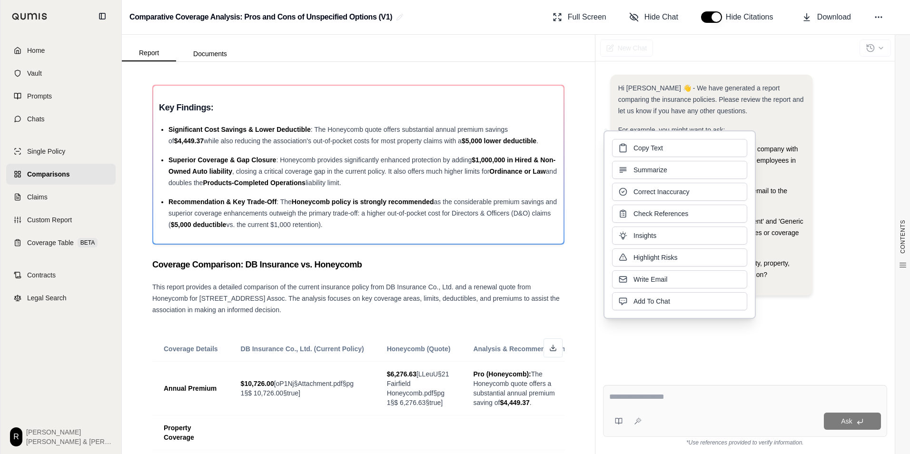
drag, startPoint x: 728, startPoint y: 160, endPoint x: 778, endPoint y: 180, distance: 54.7
click at [778, 187] on span "Draft your recommendation into a concise email to the prospective customer" at bounding box center [707, 196] width 159 height 19
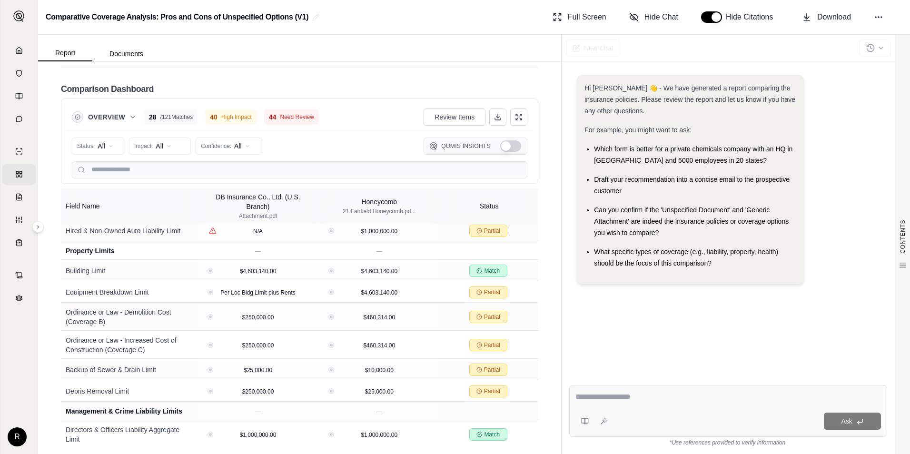
scroll to position [607, 0]
